Goal: Task Accomplishment & Management: Use online tool/utility

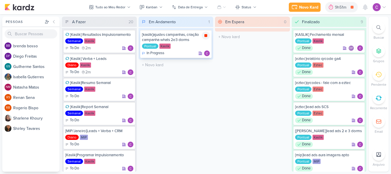
click at [206, 36] on icon at bounding box center [205, 35] width 3 height 3
click at [347, 9] on div "9h51m" at bounding box center [349, 7] width 13 height 6
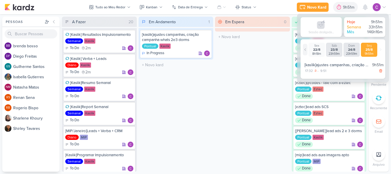
click at [305, 51] on icon at bounding box center [304, 49] width 3 height 3
click at [352, 51] on div "22/8" at bounding box center [351, 49] width 14 height 4
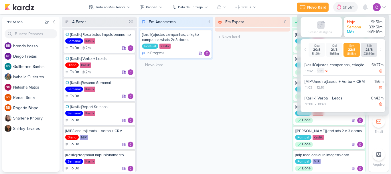
click at [321, 71] on div "9:51" at bounding box center [320, 70] width 7 height 5
select select "9"
select select "51"
click at [321, 78] on select "00 01 02 03 04 05 06 07 08 09 10 11 12 13 14 15 16 17 18 19 20 21 22 23" at bounding box center [320, 77] width 8 height 7
select select "19"
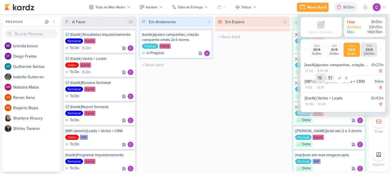
click at [316, 74] on select "00 01 02 03 04 05 06 07 08 09 10 11 12 13 14 15 16 17 18 19 20 21 22 23" at bounding box center [320, 77] width 8 height 7
click at [329, 78] on select "00 01 02 03 04 05 06 07 08 09 10 11 12 13 14 15 16 17 18 19 20 21 22 23 24 25 2…" at bounding box center [331, 77] width 8 height 7
select select "13"
click at [327, 74] on select "00 01 02 03 04 05 06 07 08 09 10 11 12 13 14 15 16 17 18 19 20 21 22 23 24 25 2…" at bounding box center [331, 77] width 8 height 7
click at [340, 78] on icon at bounding box center [339, 78] width 3 height 3
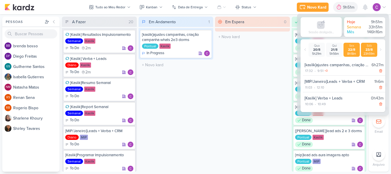
click at [370, 50] on div "23/8" at bounding box center [369, 49] width 14 height 4
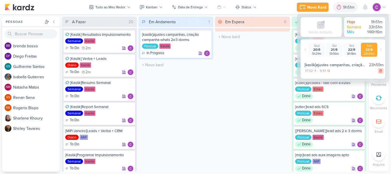
click at [379, 71] on icon at bounding box center [380, 70] width 3 height 3
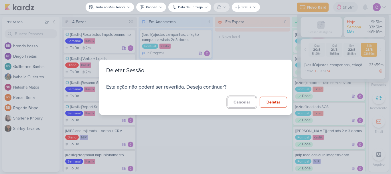
drag, startPoint x: 239, startPoint y: 101, endPoint x: 243, endPoint y: 97, distance: 6.3
click at [239, 101] on button "Cancelar" at bounding box center [241, 101] width 29 height 11
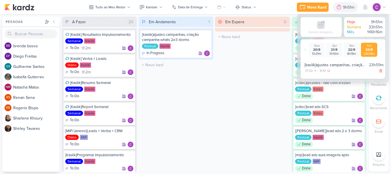
click at [326, 72] on div "+2" at bounding box center [328, 71] width 4 height 4
click at [380, 51] on icon at bounding box center [380, 49] width 3 height 3
click at [322, 70] on div "9:51" at bounding box center [322, 70] width 7 height 5
select select "9"
select select "51"
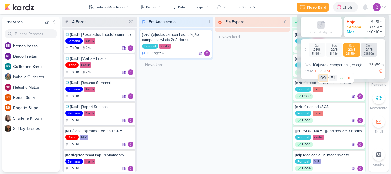
click at [325, 78] on select "00 01 02 03 04 05 06 07 08 09 10 11 12 13 14 15 16 17 18 19 20 21 22 23" at bounding box center [323, 77] width 8 height 7
select select "0"
click at [319, 74] on select "00 01 02 03 04 05 06 07 08 09 10 11 12 13 14 15 16 17 18 19 20 21 22 23" at bounding box center [323, 77] width 8 height 7
click at [333, 78] on select "00 01 02 03 04 05 06 07 08 09 10 11 12 13 14 15 16 17 18 19 20 21 22 23 24 25 2…" at bounding box center [333, 77] width 8 height 7
select select "0"
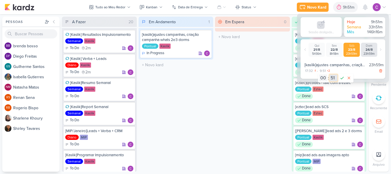
click at [329, 74] on select "00 01 02 03 04 05 06 07 08 09 10 11 12 13 14 15 16 17 18 19 20 21 22 23 24 25 2…" at bounding box center [333, 77] width 8 height 7
click at [342, 78] on icon at bounding box center [341, 78] width 3 height 3
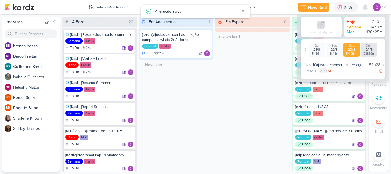
click at [322, 71] on div "0:00" at bounding box center [323, 70] width 8 height 5
click at [324, 77] on select "00 01 02 03 04 05 06 07 08 09 10 11 12 13 14 15 16 17 18 19 20 21 22 23" at bounding box center [323, 77] width 8 height 7
click at [319, 74] on select "00 01 02 03 04 05 06 07 08 09 10 11 12 13 14 15 16 17 18 19 20 21 22 23" at bounding box center [323, 77] width 8 height 7
click at [333, 78] on select "00 01 02 03 04 05 06 07 08 09 10 11 12 13 14 15 16 17 18 19 20 21 22 23 24 25 2…" at bounding box center [333, 77] width 8 height 7
click at [341, 79] on icon at bounding box center [341, 77] width 7 height 7
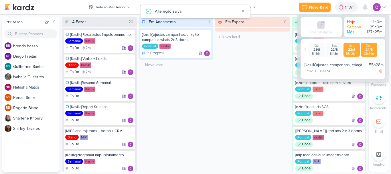
click at [366, 50] on div "24/8" at bounding box center [369, 49] width 14 height 4
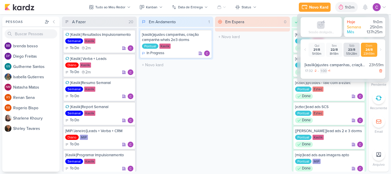
click at [323, 71] on div "1:00" at bounding box center [323, 70] width 7 height 5
click at [324, 78] on select "00 01 02 03 04 05 06 07 08 09 10 11 12 13 14 15 16 17 18 19 20 21 22 23" at bounding box center [324, 77] width 8 height 7
click at [320, 74] on select "00 01 02 03 04 05 06 07 08 09 10 11 12 13 14 15 16 17 18 19 20 21 22 23" at bounding box center [324, 77] width 8 height 7
click at [342, 76] on icon at bounding box center [342, 77] width 7 height 7
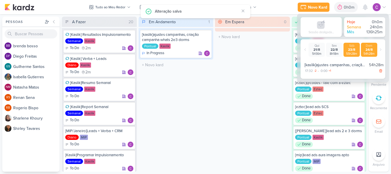
click at [354, 53] on div "55h28m" at bounding box center [351, 54] width 14 height 4
click at [322, 72] on div "0:00" at bounding box center [323, 70] width 8 height 5
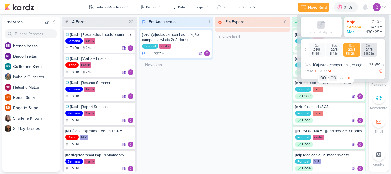
drag, startPoint x: 329, startPoint y: 70, endPoint x: 332, endPoint y: 71, distance: 3.3
click at [330, 70] on div "+2" at bounding box center [329, 71] width 4 height 4
click at [347, 70] on div "17:32 -1 - 0:00 +2" at bounding box center [343, 71] width 79 height 6
click at [329, 70] on div "+2" at bounding box center [329, 71] width 4 height 4
click at [324, 72] on div "0:00" at bounding box center [323, 70] width 8 height 5
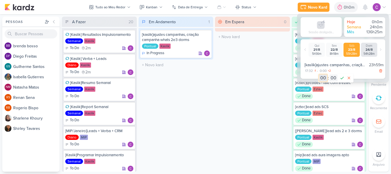
click at [324, 80] on select "00 01 02 03 04 05 06 07 08 09 10 11 12 13 14 15 16 17 18 19 20 21 22 23" at bounding box center [323, 77] width 8 height 7
select select "23"
click at [319, 74] on select "00 01 02 03 04 05 06 07 08 09 10 11 12 13 14 15 16 17 18 19 20 21 22 23" at bounding box center [323, 77] width 8 height 7
click at [333, 78] on select "00 01 02 03 04 05 06 07 08 09 10 11 12 13 14 15 16 17 18 19 20 21 22 23 24 25 2…" at bounding box center [333, 77] width 8 height 7
select select "59"
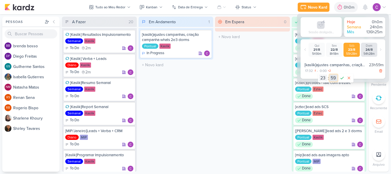
click at [329, 74] on select "00 01 02 03 04 05 06 07 08 09 10 11 12 13 14 15 16 17 18 19 20 21 22 23 24 25 2…" at bounding box center [333, 77] width 8 height 7
click at [341, 78] on icon at bounding box center [341, 77] width 7 height 7
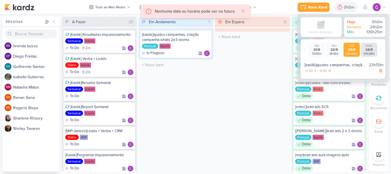
click at [167, 97] on div "Em Andamento 1 [kaslik]ajustes campanhas, criação campanha whats 2e3 dorms Pont…" at bounding box center [175, 94] width 75 height 155
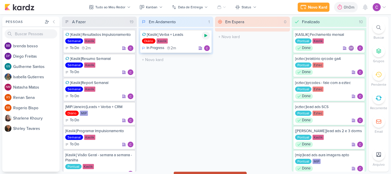
click at [206, 35] on icon at bounding box center [205, 35] width 3 height 3
click at [207, 36] on icon at bounding box center [205, 35] width 3 height 3
click at [344, 8] on div "0h6m" at bounding box center [350, 7] width 12 height 6
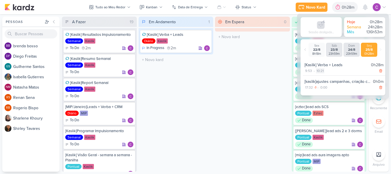
click at [322, 72] on div "10:21" at bounding box center [320, 70] width 8 height 5
select select "10"
click at [332, 78] on select "00 01 02 03 04 05 06 07 08 09 10 11 12 13 14 15 16 17 18 19 20 21 22 23 24 25 2…" at bounding box center [330, 77] width 8 height 7
click at [326, 74] on select "00 01 02 03 04 05 06 07 08 09 10 11 12 13 14 15 16 17 18 19 20 21 22 23 24 25 2…" at bounding box center [330, 77] width 8 height 7
click at [339, 78] on icon at bounding box center [338, 77] width 7 height 7
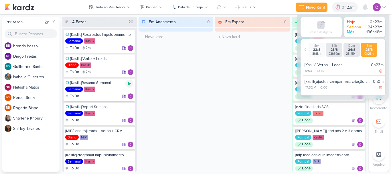
click at [129, 83] on icon at bounding box center [129, 83] width 3 height 3
click at [346, 7] on div "0h23m" at bounding box center [341, 7] width 14 height 6
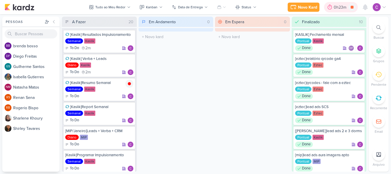
click at [346, 7] on div "0h23m" at bounding box center [341, 7] width 14 height 6
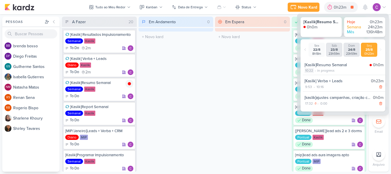
click at [308, 70] on div "10:22" at bounding box center [308, 70] width 9 height 5
click at [318, 78] on select "00 01 02 03 04 05 06 07 08 09 10 11 12 13 14 15 16 17 18 19 20 21 22 23 24 25 2…" at bounding box center [319, 77] width 8 height 7
select select "17"
click at [315, 74] on select "00 01 02 03 04 05 06 07 08 09 10 11 12 13 14 15 16 17 18 19 20 21 22 23 24 25 2…" at bounding box center [319, 77] width 8 height 7
click at [327, 78] on icon at bounding box center [327, 77] width 7 height 7
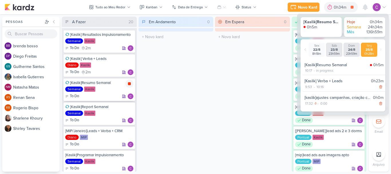
click at [129, 84] on icon at bounding box center [129, 83] width 3 height 3
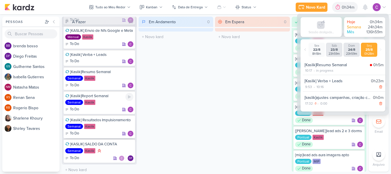
scroll to position [355, 0]
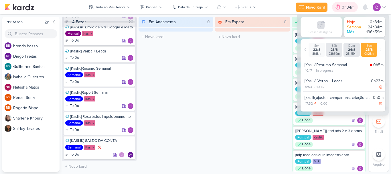
click at [342, 7] on div "0h34m" at bounding box center [349, 7] width 14 height 6
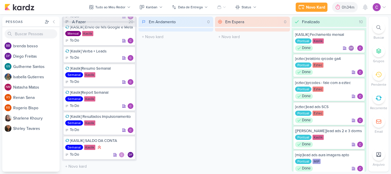
click at [376, 28] on icon at bounding box center [378, 27] width 5 height 5
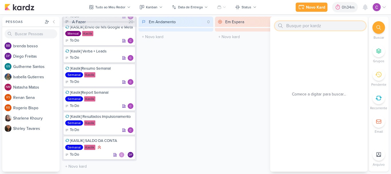
click at [328, 28] on input "text" at bounding box center [320, 25] width 91 height 9
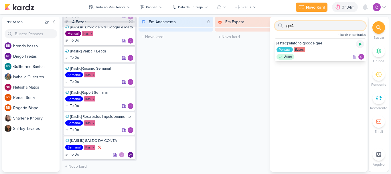
type input "ga4"
click at [358, 43] on icon at bounding box center [360, 44] width 5 height 5
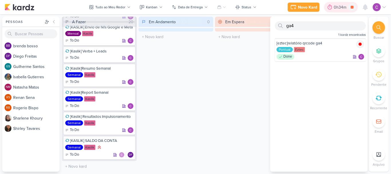
click at [342, 8] on div "0h34m" at bounding box center [341, 7] width 14 height 6
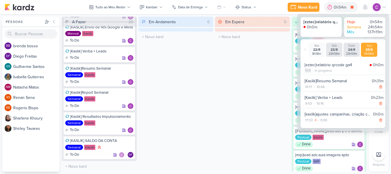
click at [309, 71] on div "11:11" at bounding box center [307, 70] width 7 height 5
select select "11"
click at [309, 79] on select "00 01 02 03 04 05 06 07 08 09 10 11 12 13 14 15 16 17 18 19 20 21 22 23" at bounding box center [308, 77] width 8 height 7
select select "10"
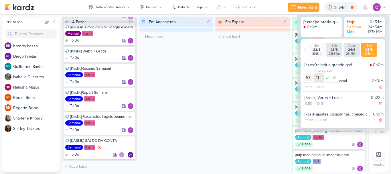
click at [319, 78] on select "00 01 02 03 04 05 06 07 08 09 10 11 12 13 14 15 16 17 18 19 20 21 22 23 24 25 2…" at bounding box center [319, 77] width 8 height 7
select select "49"
click at [315, 74] on select "00 01 02 03 04 05 06 07 08 09 10 11 12 13 14 15 16 17 18 19 20 21 22 23 24 25 2…" at bounding box center [319, 77] width 8 height 7
click at [326, 77] on icon at bounding box center [327, 77] width 7 height 7
